Goal: Information Seeking & Learning: Understand process/instructions

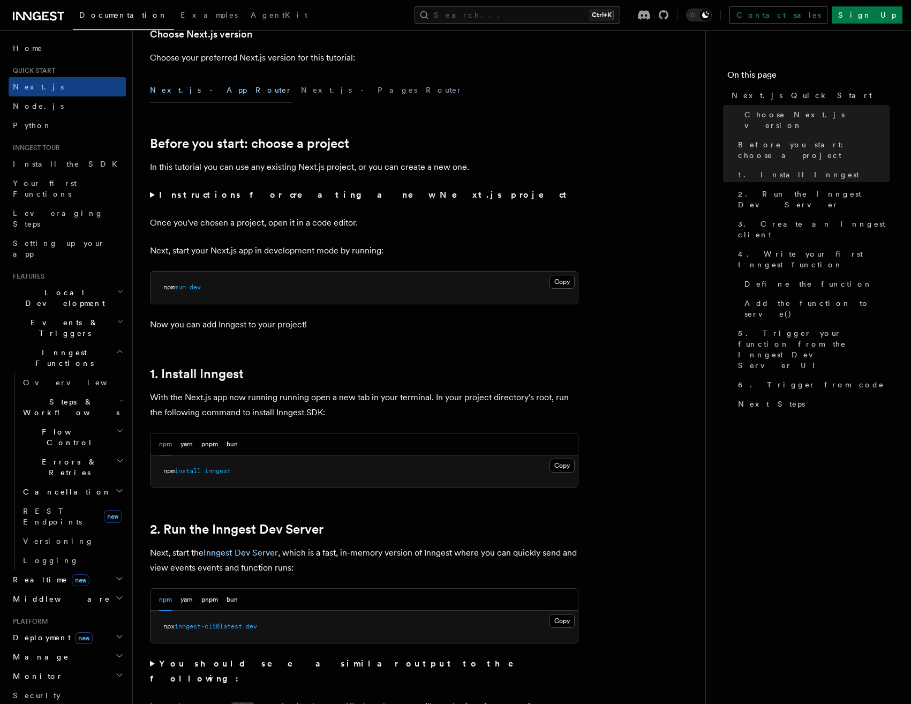
scroll to position [492, 0]
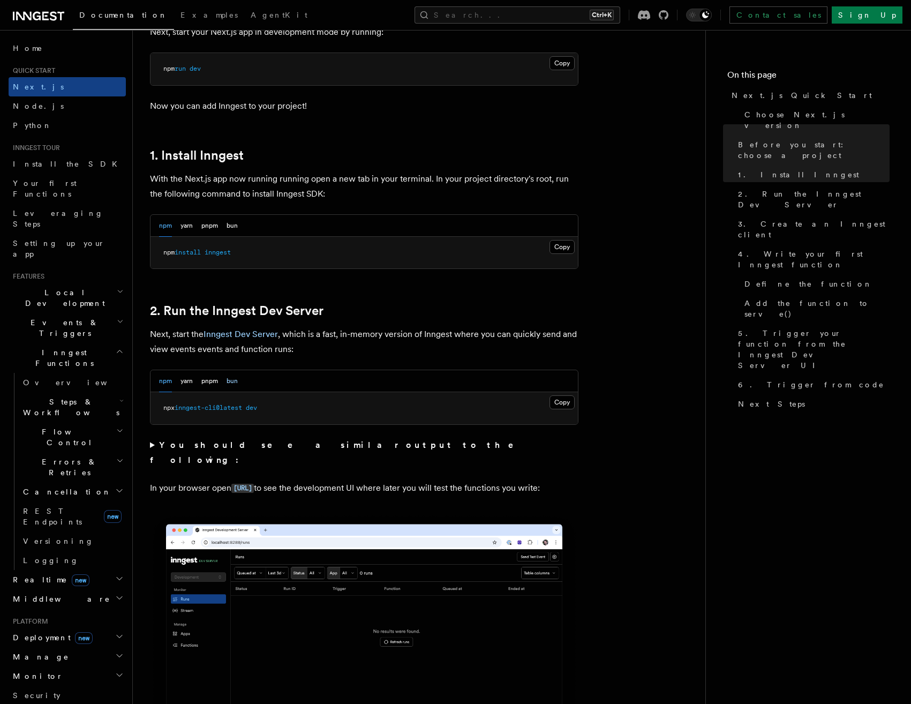
click at [230, 380] on button "bun" at bounding box center [232, 381] width 11 height 22
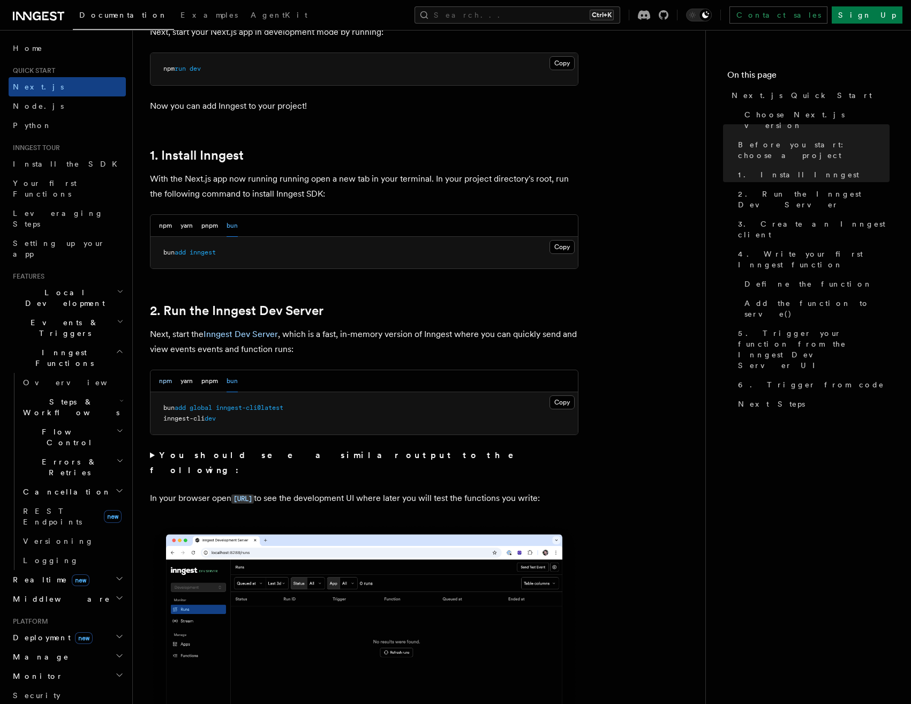
click at [165, 387] on button "npm" at bounding box center [165, 381] width 13 height 22
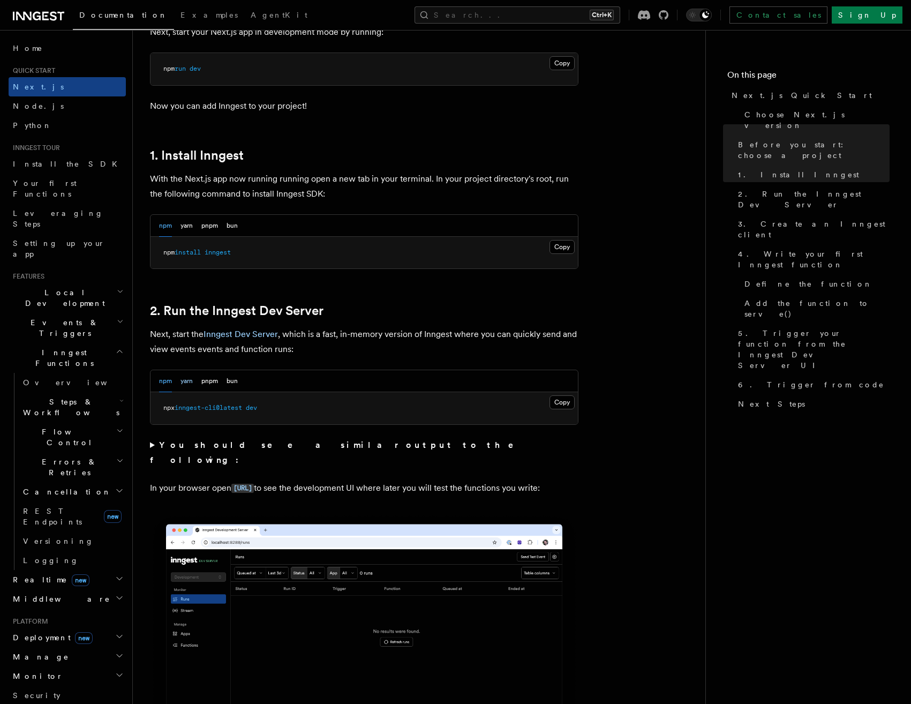
click at [186, 383] on button "yarn" at bounding box center [187, 381] width 12 height 22
click at [210, 383] on button "pnpm" at bounding box center [209, 381] width 17 height 22
click at [231, 384] on button "bun" at bounding box center [232, 381] width 11 height 22
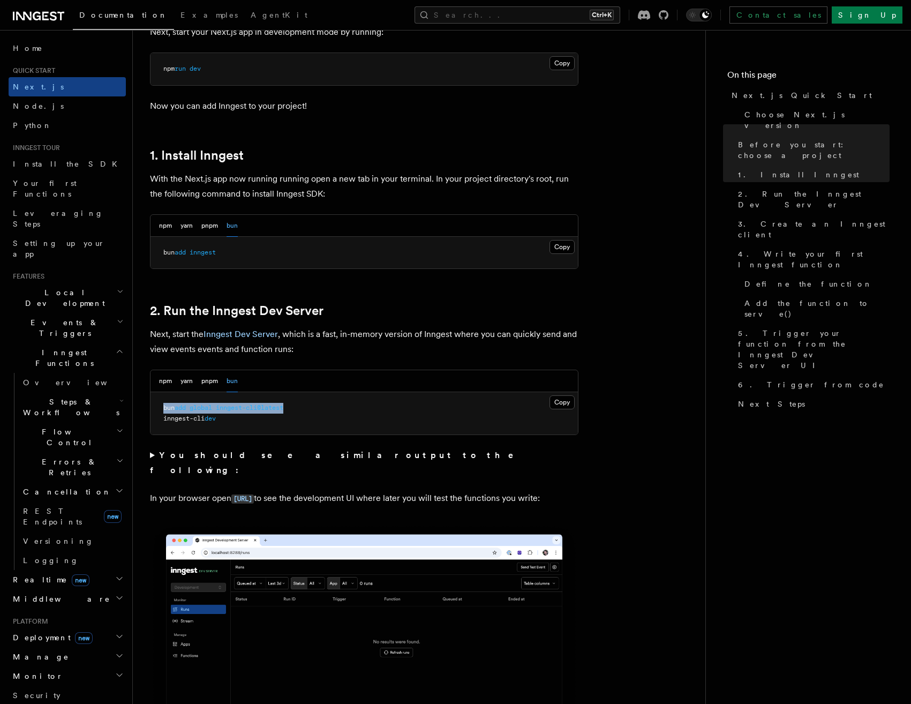
drag, startPoint x: 164, startPoint y: 408, endPoint x: 304, endPoint y: 403, distance: 139.4
click at [304, 403] on pre "bun add global inngest-cli@latest inngest-cli dev" at bounding box center [365, 413] width 428 height 42
copy span "bun add global inngest-cli@latest"
drag, startPoint x: 226, startPoint y: 422, endPoint x: 147, endPoint y: 419, distance: 78.8
click at [151, 419] on pre "bun add global inngest-cli@latest inngest-cli dev" at bounding box center [365, 413] width 428 height 42
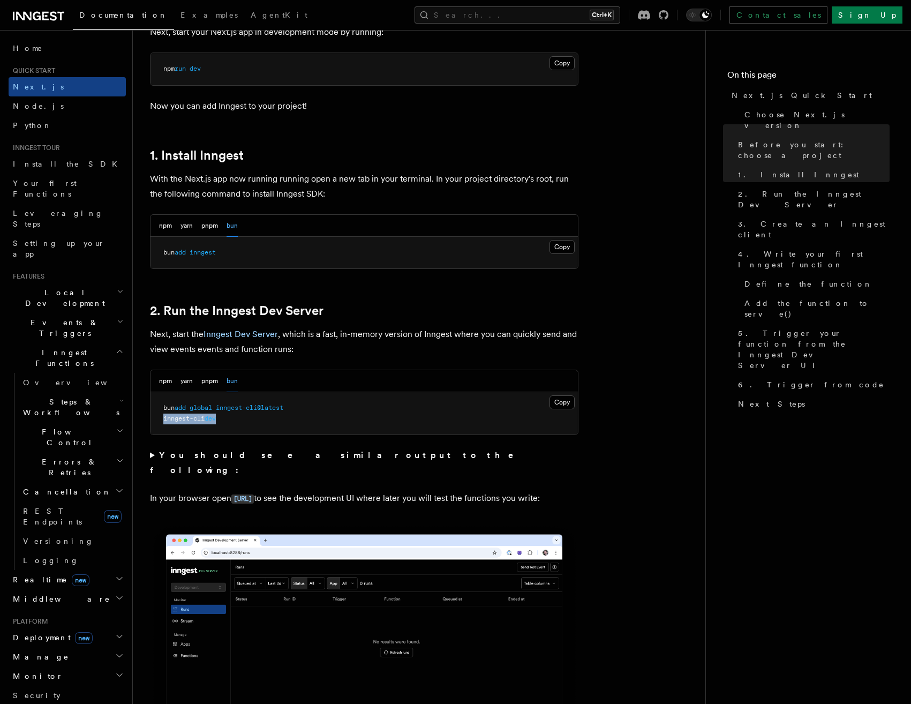
copy span "inngest-cli dev"
click at [236, 427] on pre "bun add global inngest-cli@latest inngest-cli dev" at bounding box center [365, 413] width 428 height 42
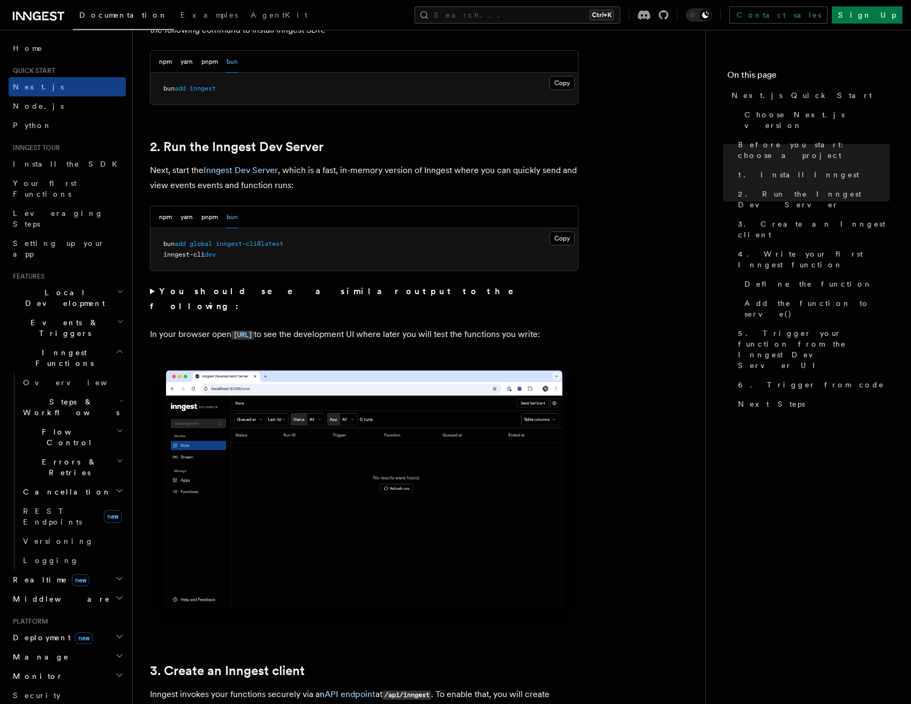
scroll to position [437, 0]
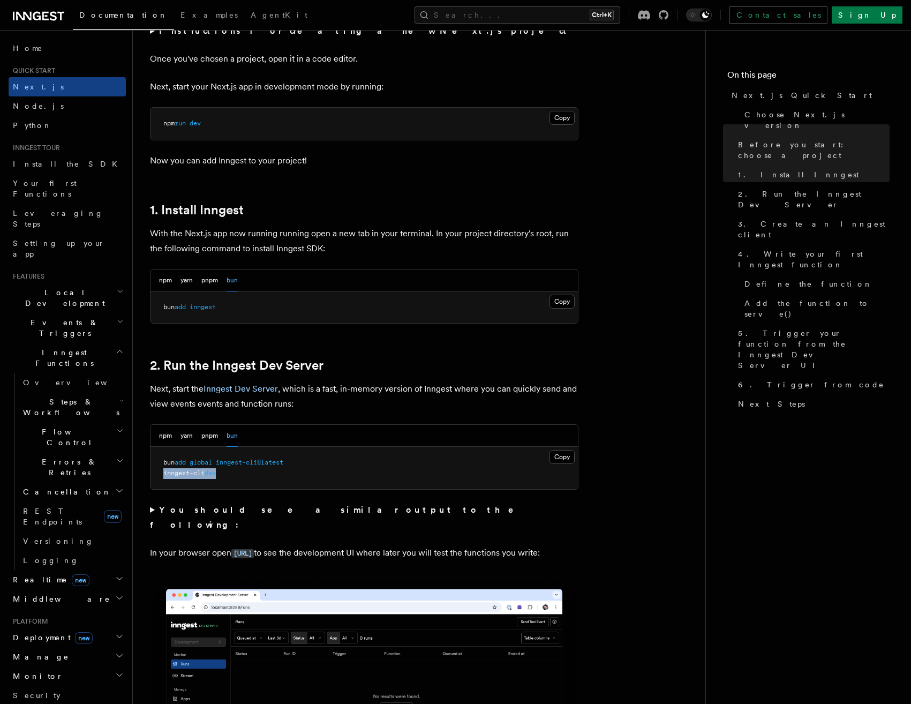
drag, startPoint x: 233, startPoint y: 477, endPoint x: 161, endPoint y: 477, distance: 71.8
click at [161, 477] on pre "bun add global inngest-cli@latest inngest-cli dev" at bounding box center [365, 468] width 428 height 42
click at [563, 462] on button "Copy Copied" at bounding box center [562, 457] width 25 height 14
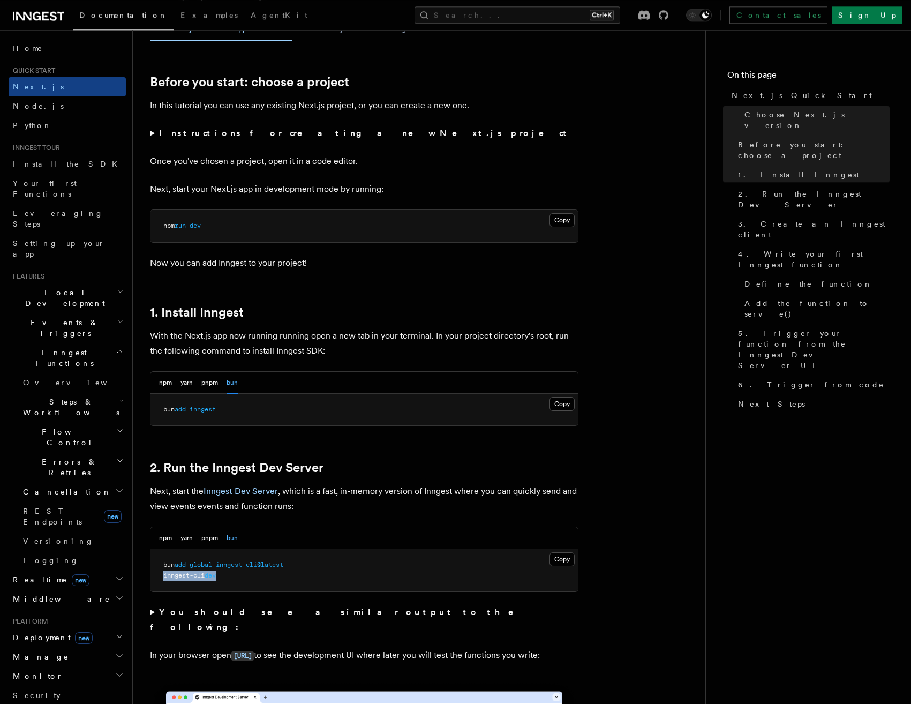
scroll to position [492, 0]
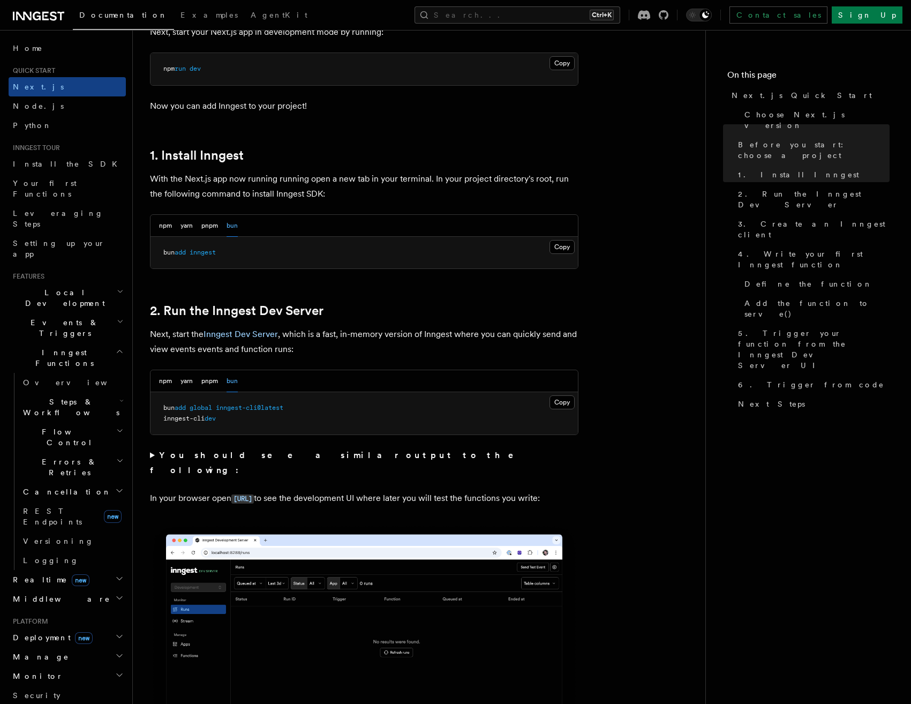
click at [254, 425] on pre "bun add global inngest-cli@latest inngest-cli dev" at bounding box center [365, 413] width 428 height 42
click at [151, 458] on summary "You should see a similar output to the following:" at bounding box center [364, 463] width 429 height 30
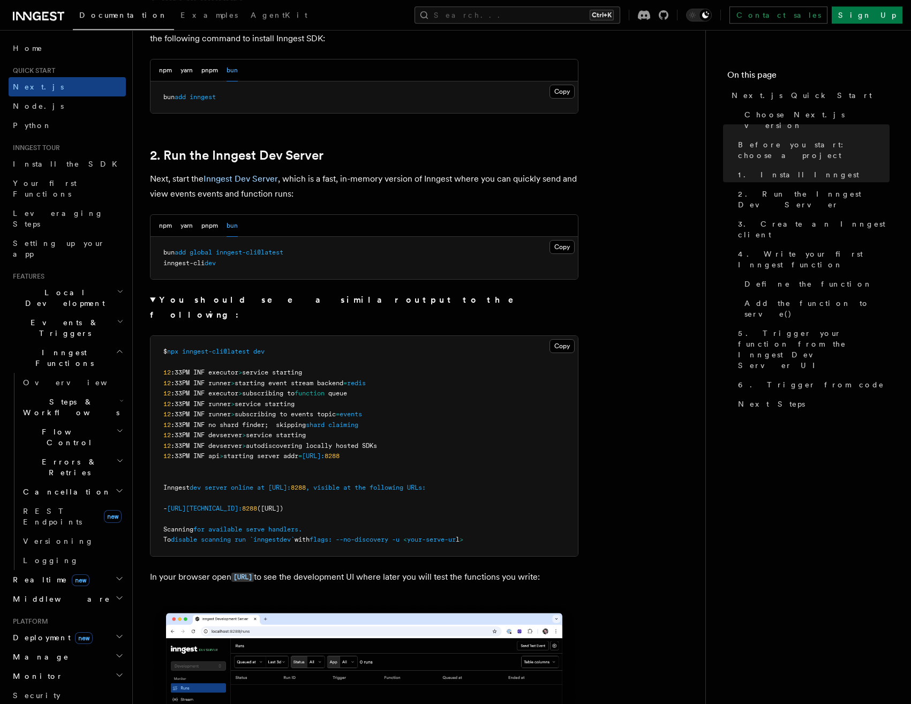
scroll to position [656, 0]
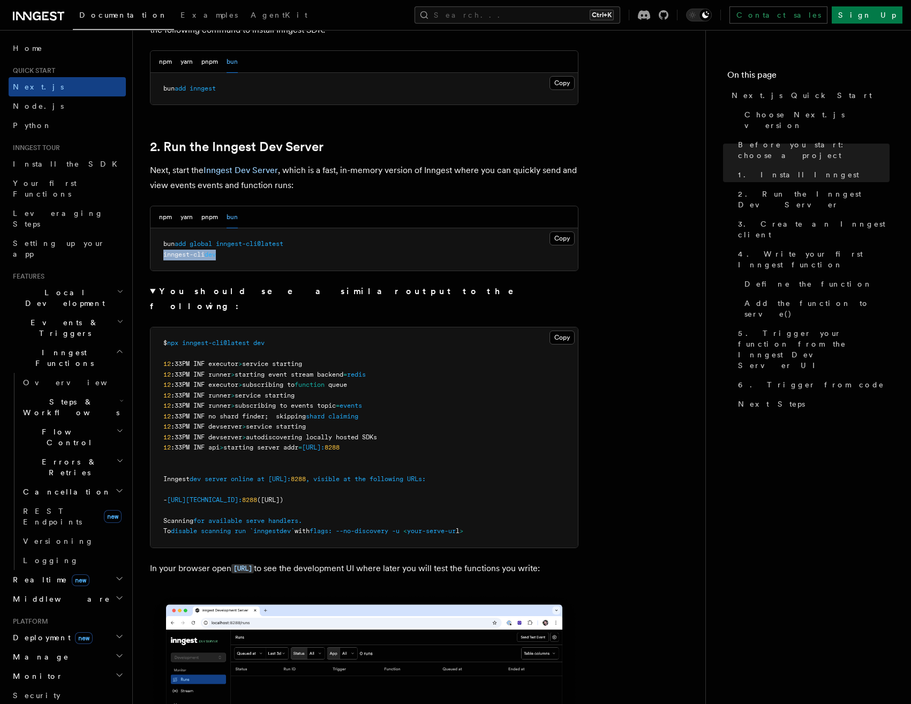
drag, startPoint x: 230, startPoint y: 257, endPoint x: 149, endPoint y: 264, distance: 81.2
click at [151, 264] on pre "bun add global inngest-cli@latest inngest-cli dev" at bounding box center [365, 249] width 428 height 42
copy span "inngest-cli dev"
click at [221, 246] on span "bun add global inngest-cli@latest" at bounding box center [223, 244] width 120 height 8
drag, startPoint x: 264, startPoint y: 245, endPoint x: 325, endPoint y: 246, distance: 61.1
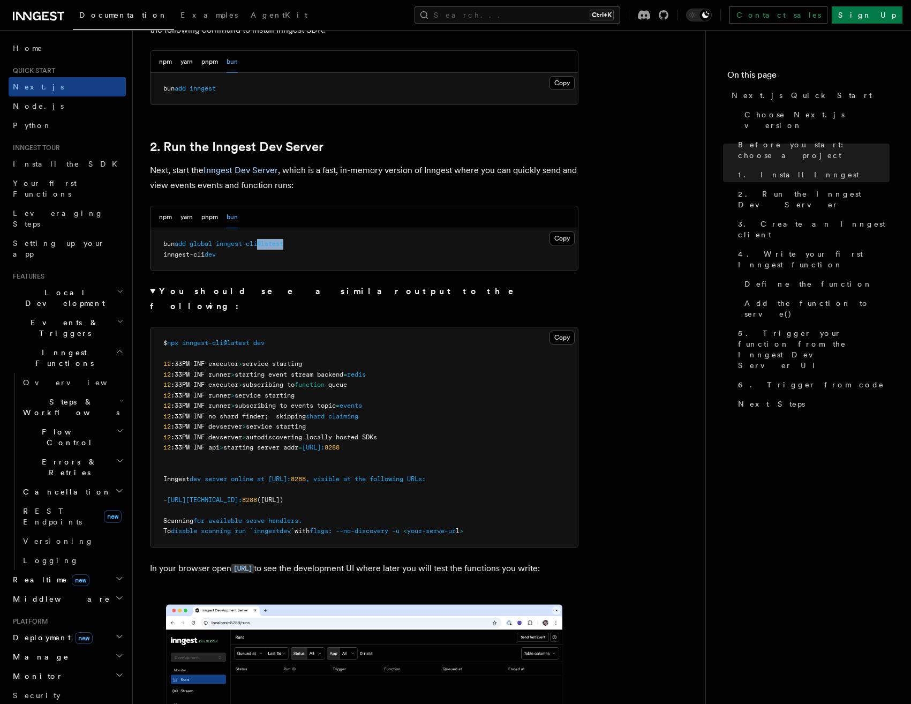
click at [325, 246] on pre "bun add global inngest-cli@latest inngest-cli dev" at bounding box center [365, 249] width 428 height 42
copy span "@latest"
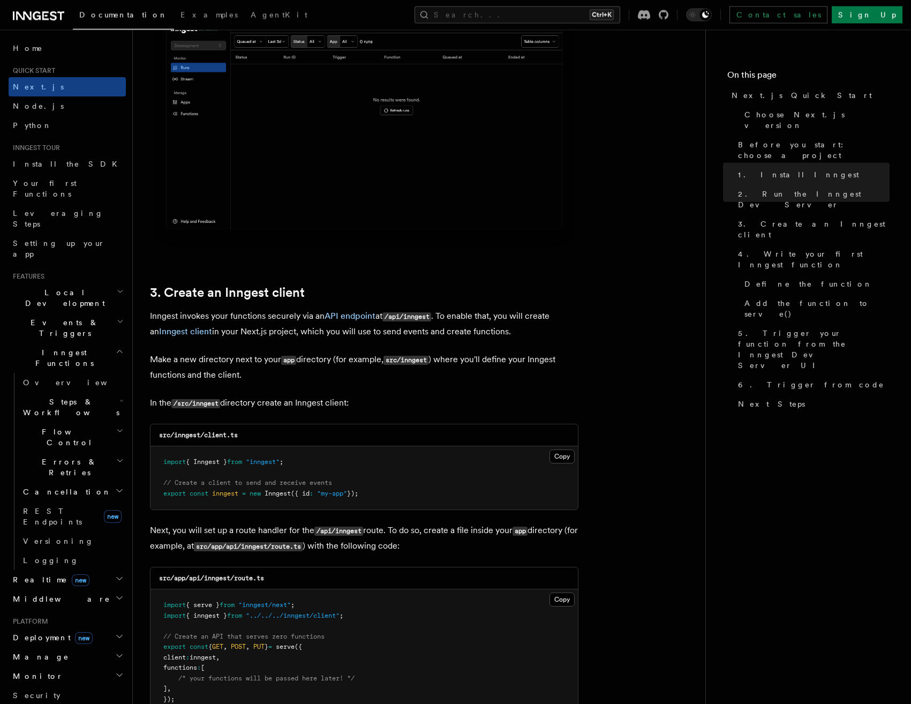
scroll to position [1366, 0]
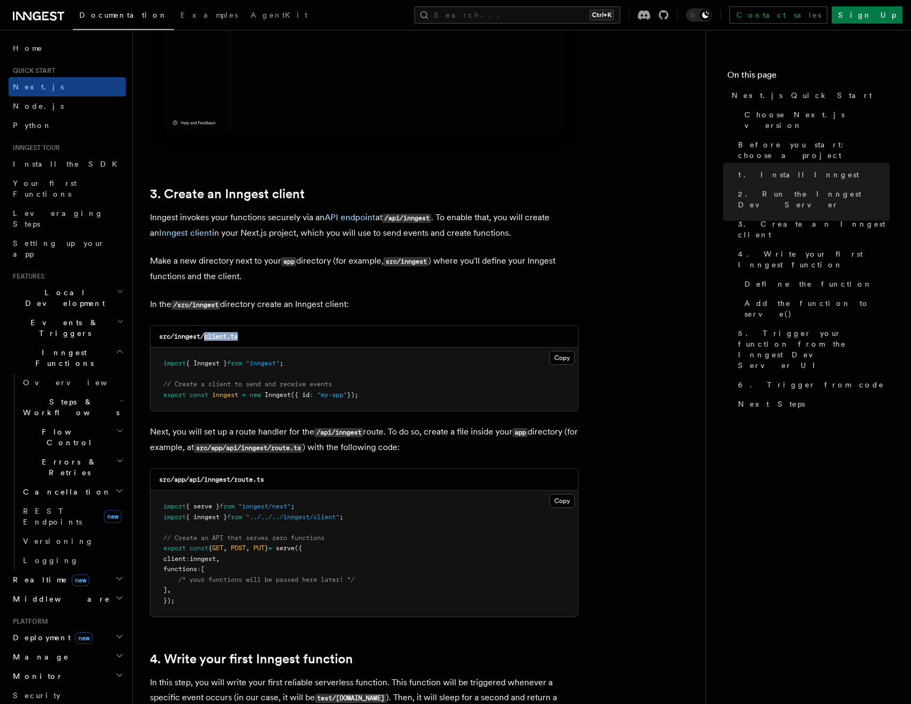
drag, startPoint x: 206, startPoint y: 339, endPoint x: 257, endPoint y: 339, distance: 50.9
click at [257, 339] on div "src/inngest/client.ts" at bounding box center [365, 337] width 428 height 22
copy code "client.ts"
click at [566, 357] on button "Copy Copied" at bounding box center [562, 358] width 25 height 14
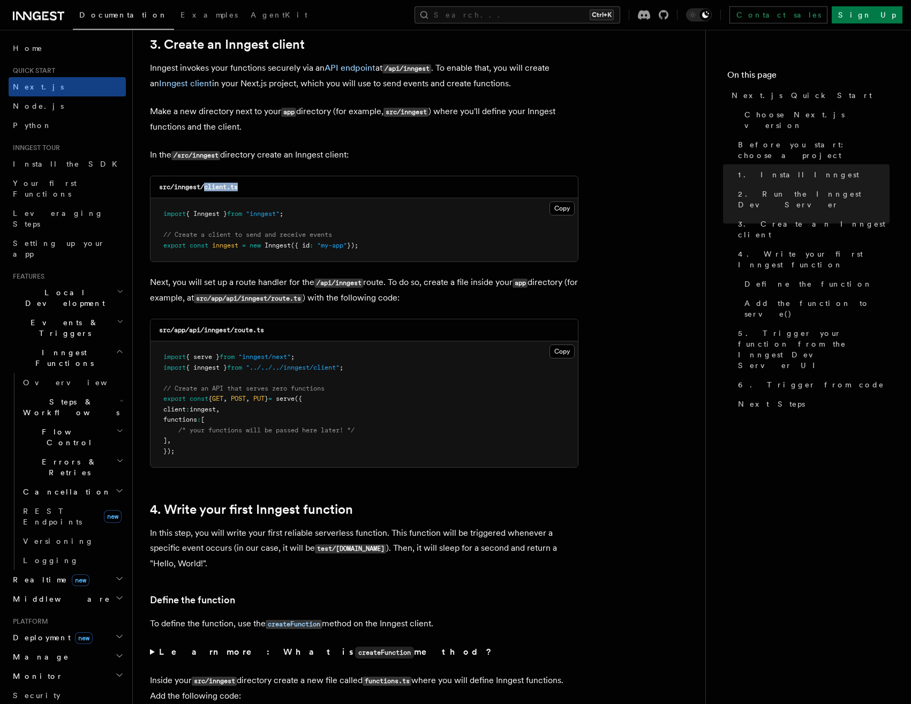
scroll to position [1530, 0]
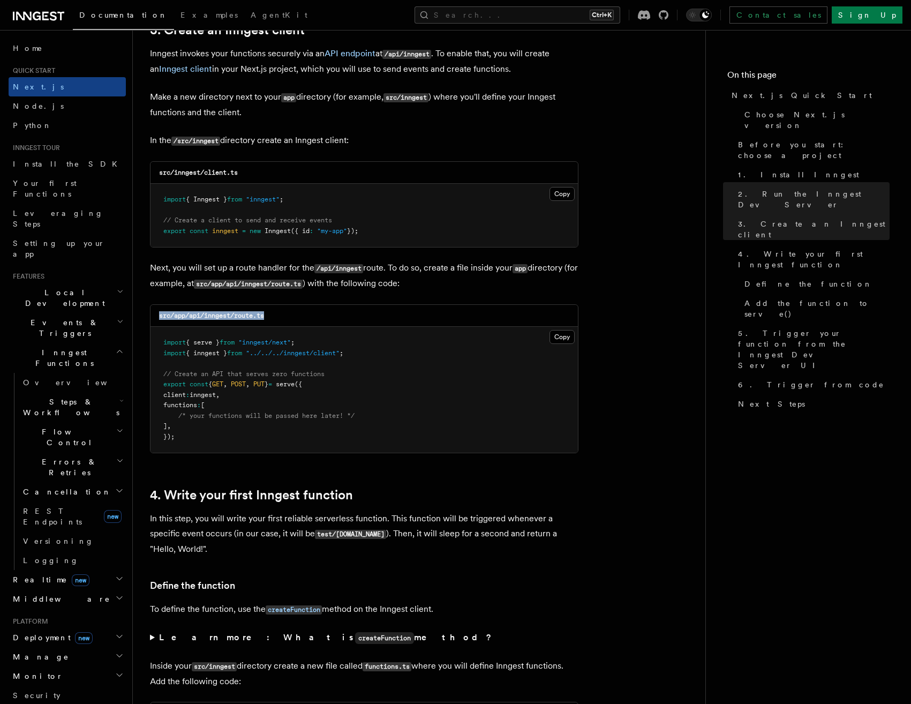
drag, startPoint x: 276, startPoint y: 319, endPoint x: 149, endPoint y: 313, distance: 126.6
click at [150, 313] on div "src/app/api/inngest/route.ts Copy Copied import { serve } from "inngest/next" ;…" at bounding box center [364, 378] width 429 height 149
copy code "src/app/api/inngest/route.ts"
click at [228, 317] on code "src/app/api/inngest/route.ts" at bounding box center [211, 316] width 105 height 8
drag, startPoint x: 207, startPoint y: 320, endPoint x: 281, endPoint y: 317, distance: 74.0
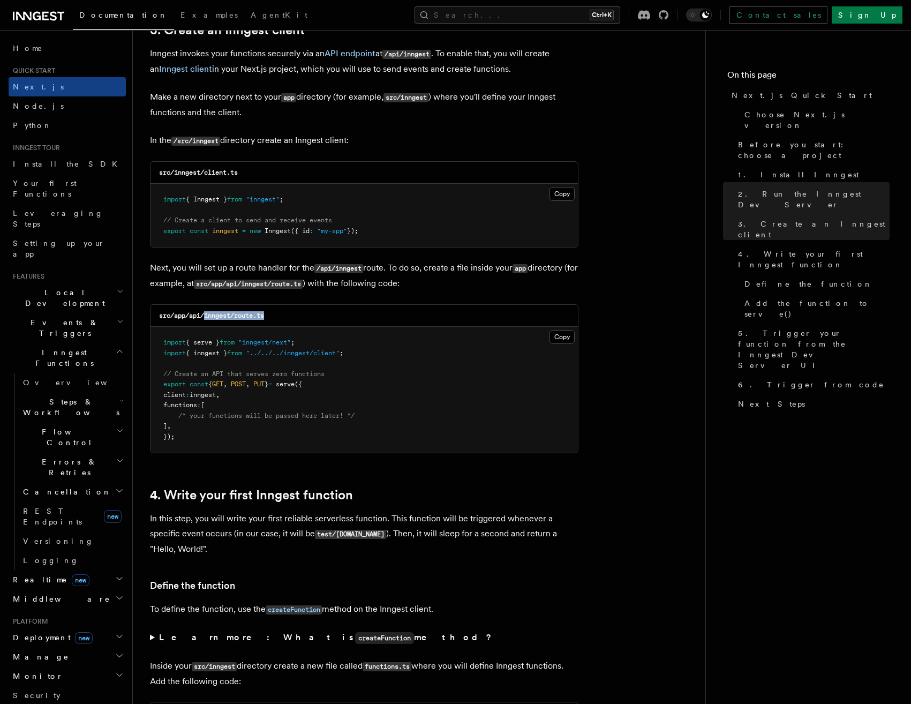
click at [281, 317] on div "src/app/api/inngest/route.ts" at bounding box center [365, 316] width 428 height 22
copy code "inngest/route.ts"
click at [568, 341] on button "Copy Copied" at bounding box center [562, 337] width 25 height 14
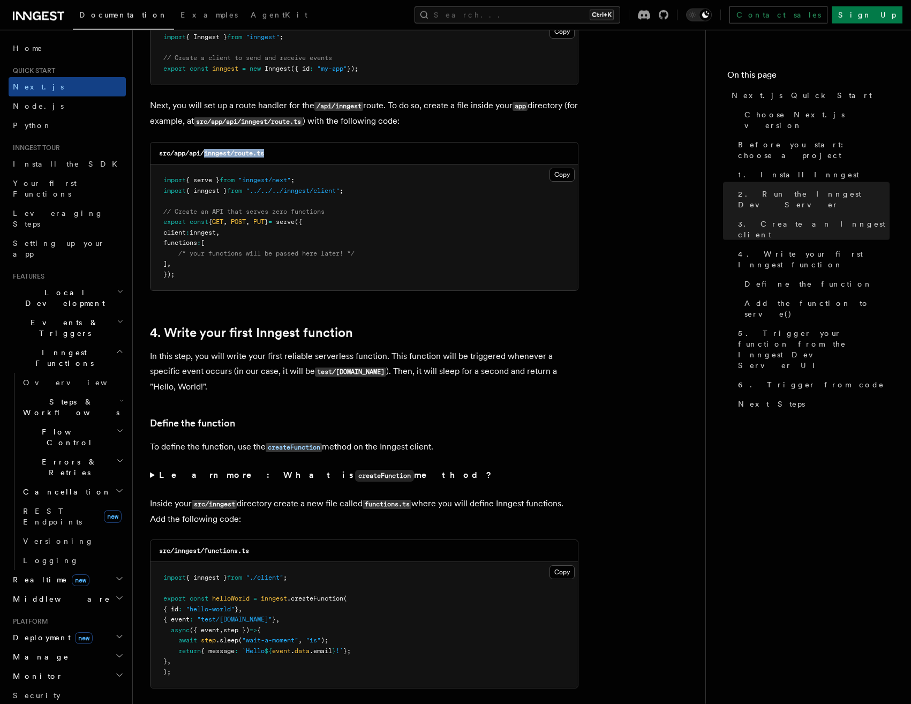
scroll to position [1803, 0]
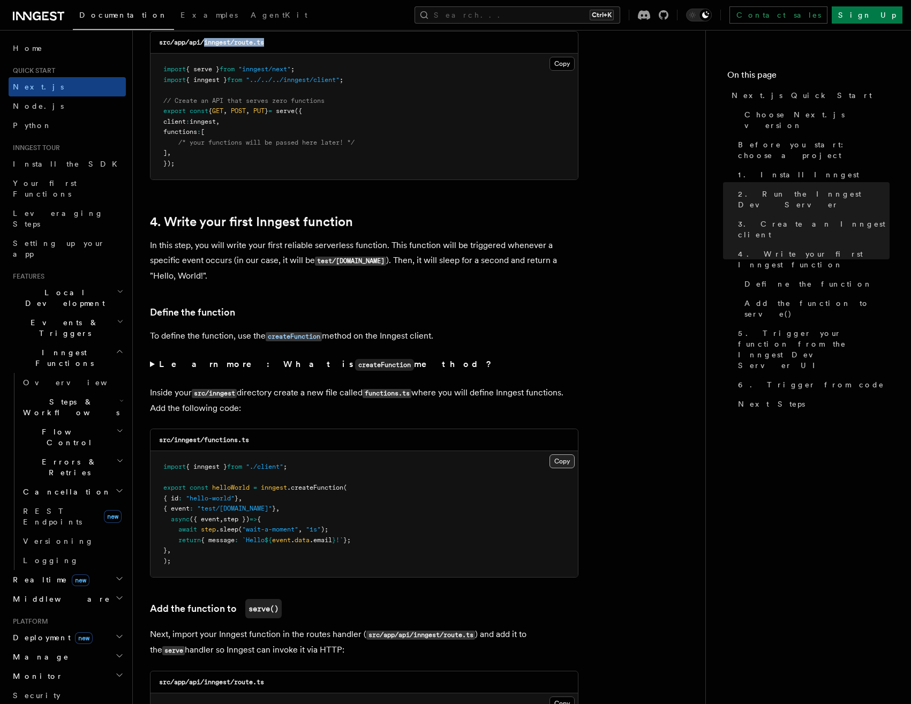
click at [565, 463] on button "Copy Copied" at bounding box center [562, 461] width 25 height 14
